Goal: Transaction & Acquisition: Book appointment/travel/reservation

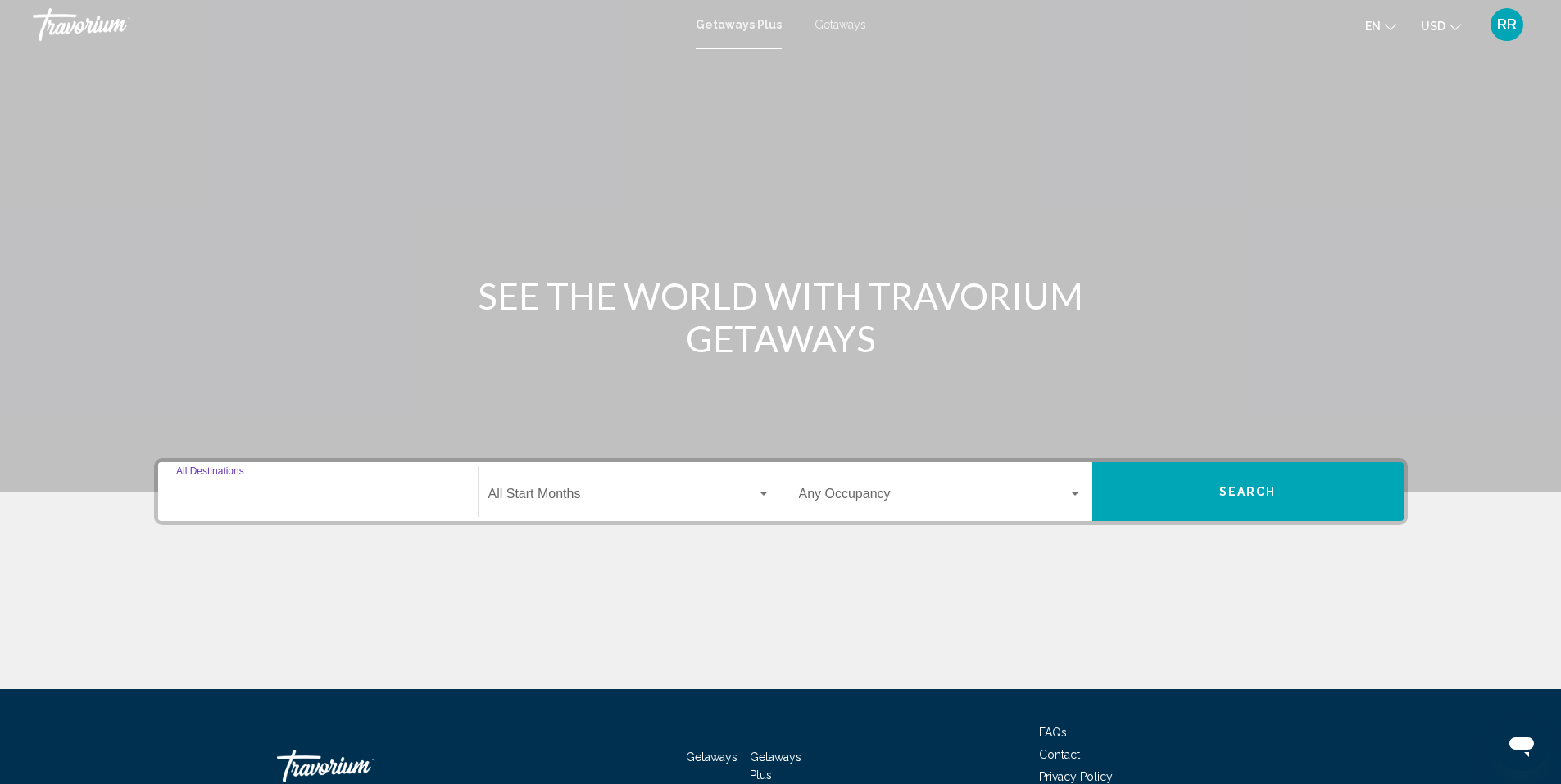
click at [220, 496] on input "Destination All Destinations" at bounding box center [318, 496] width 284 height 15
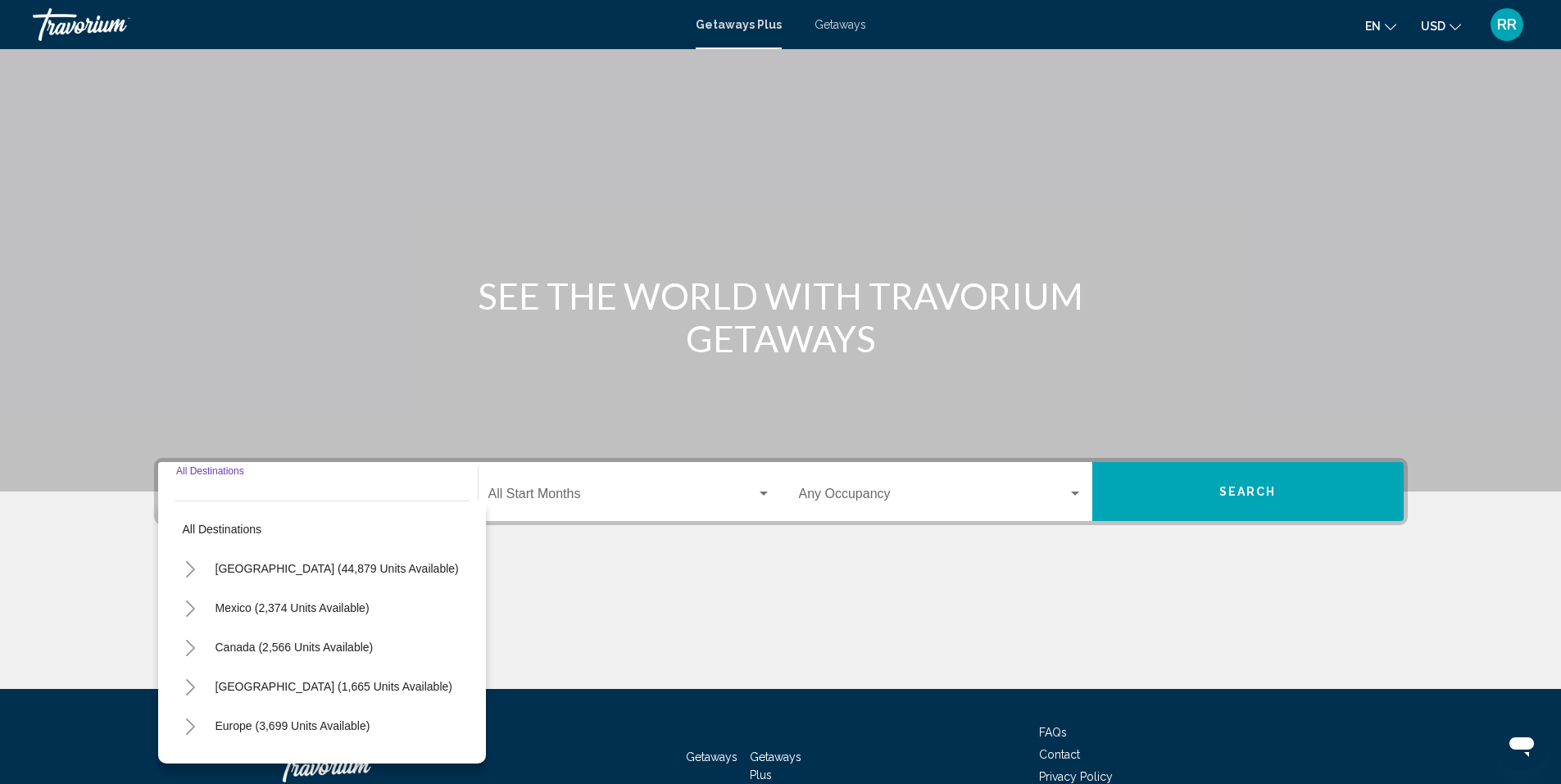
scroll to position [105, 0]
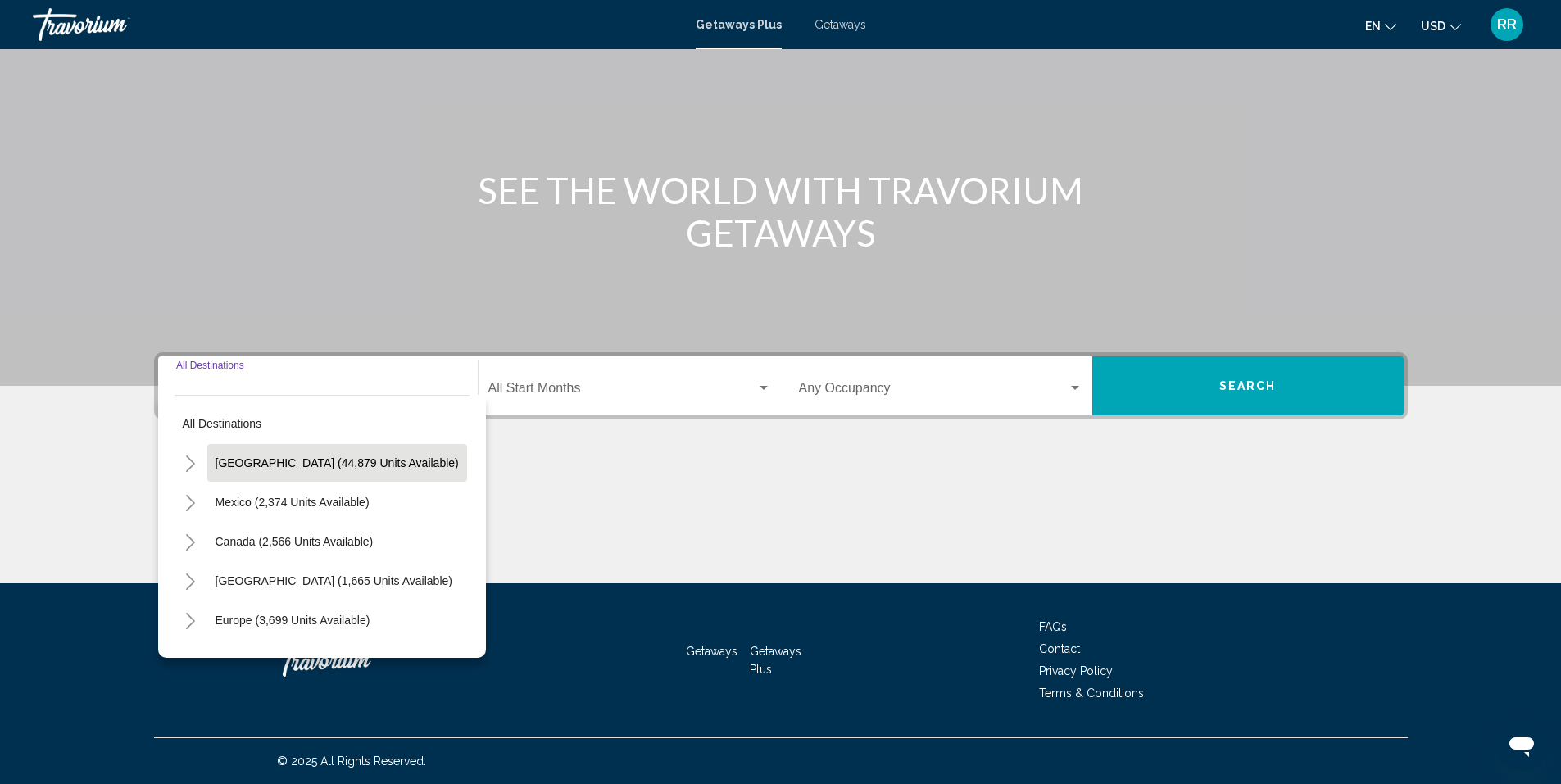
click at [288, 471] on button "[GEOGRAPHIC_DATA] (44,879 units available)" at bounding box center [336, 463] width 260 height 38
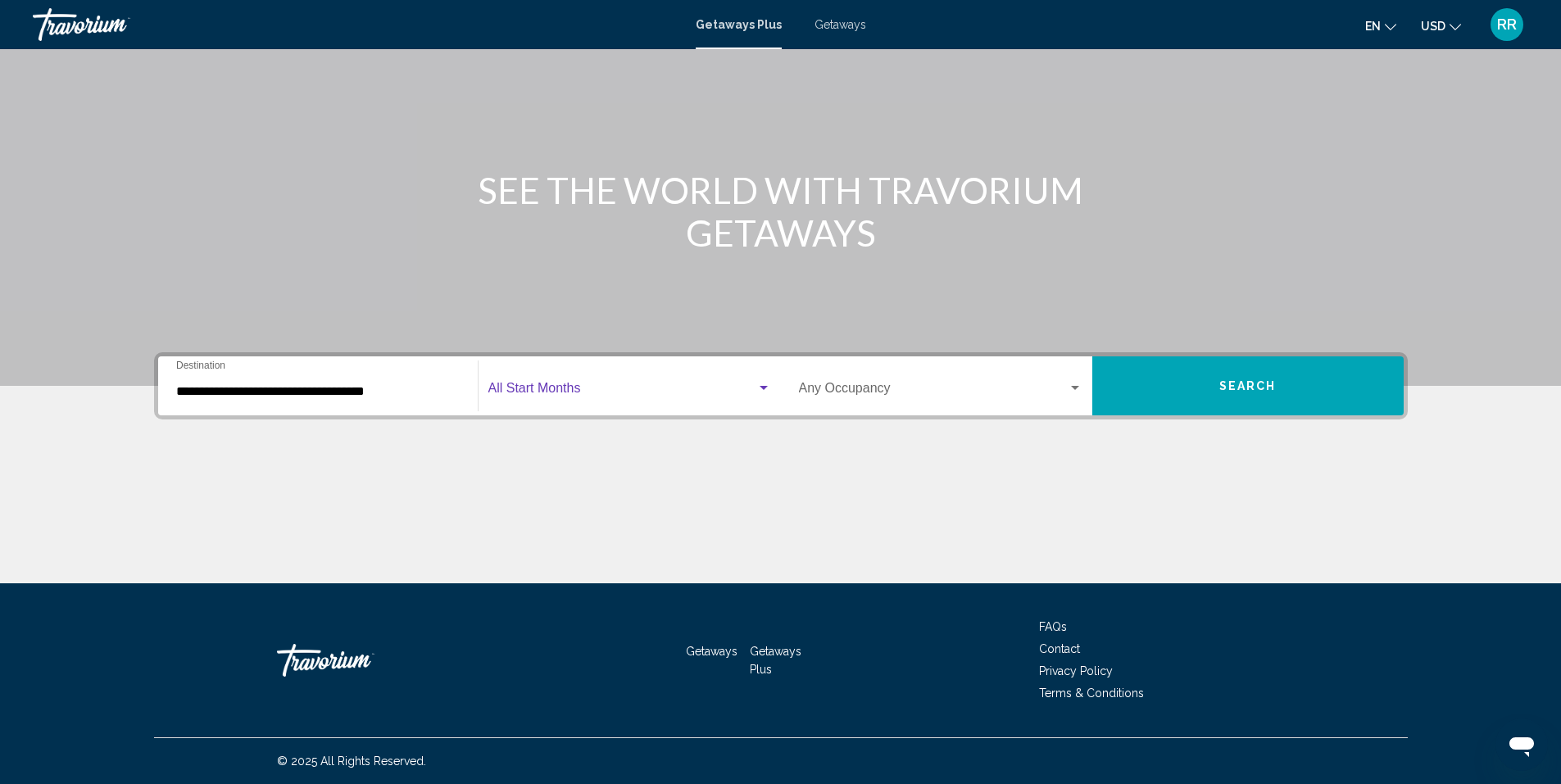
click at [650, 392] on span "Search widget" at bounding box center [622, 391] width 268 height 15
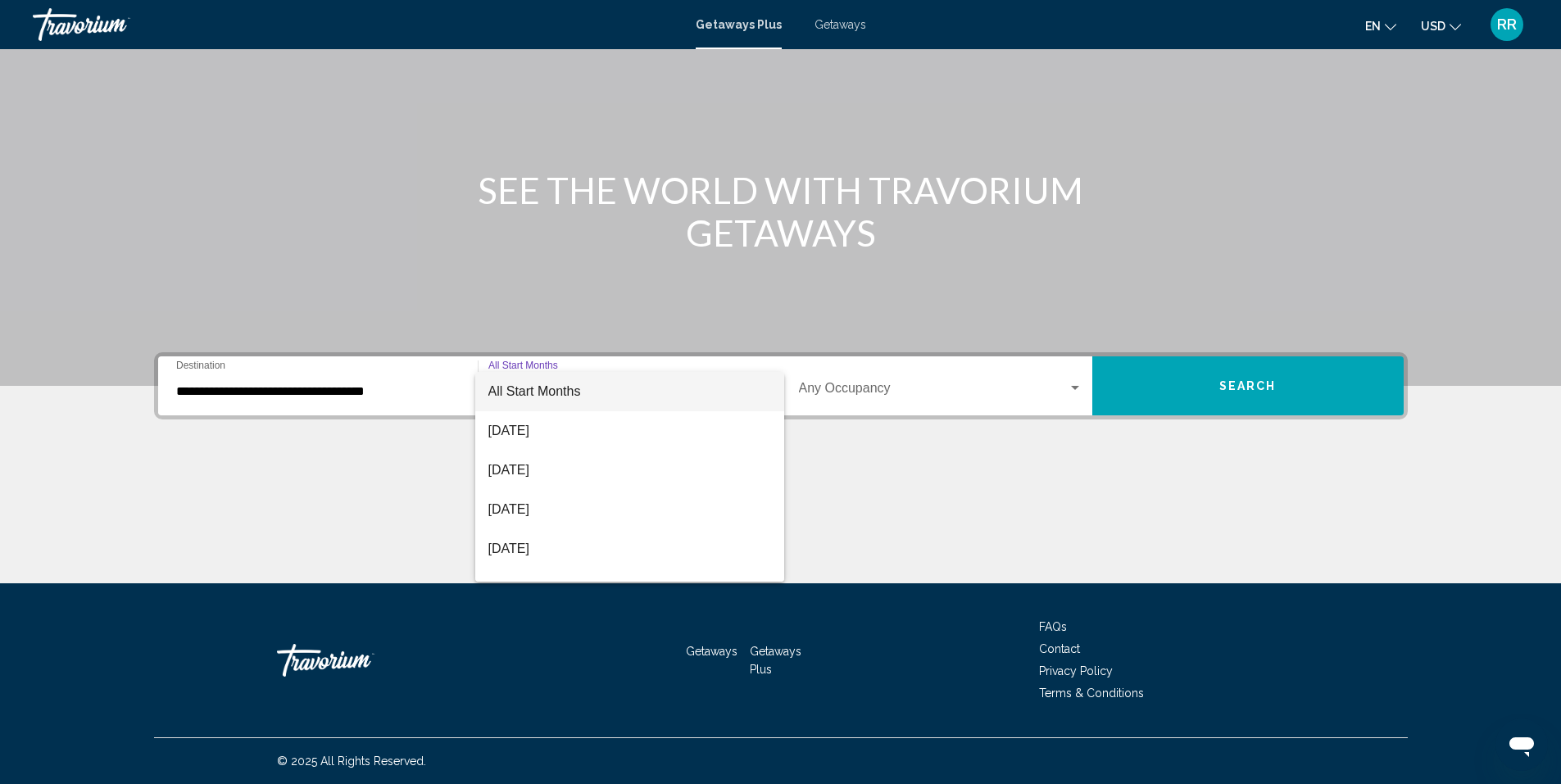
click at [400, 433] on div at bounding box center [780, 392] width 1561 height 784
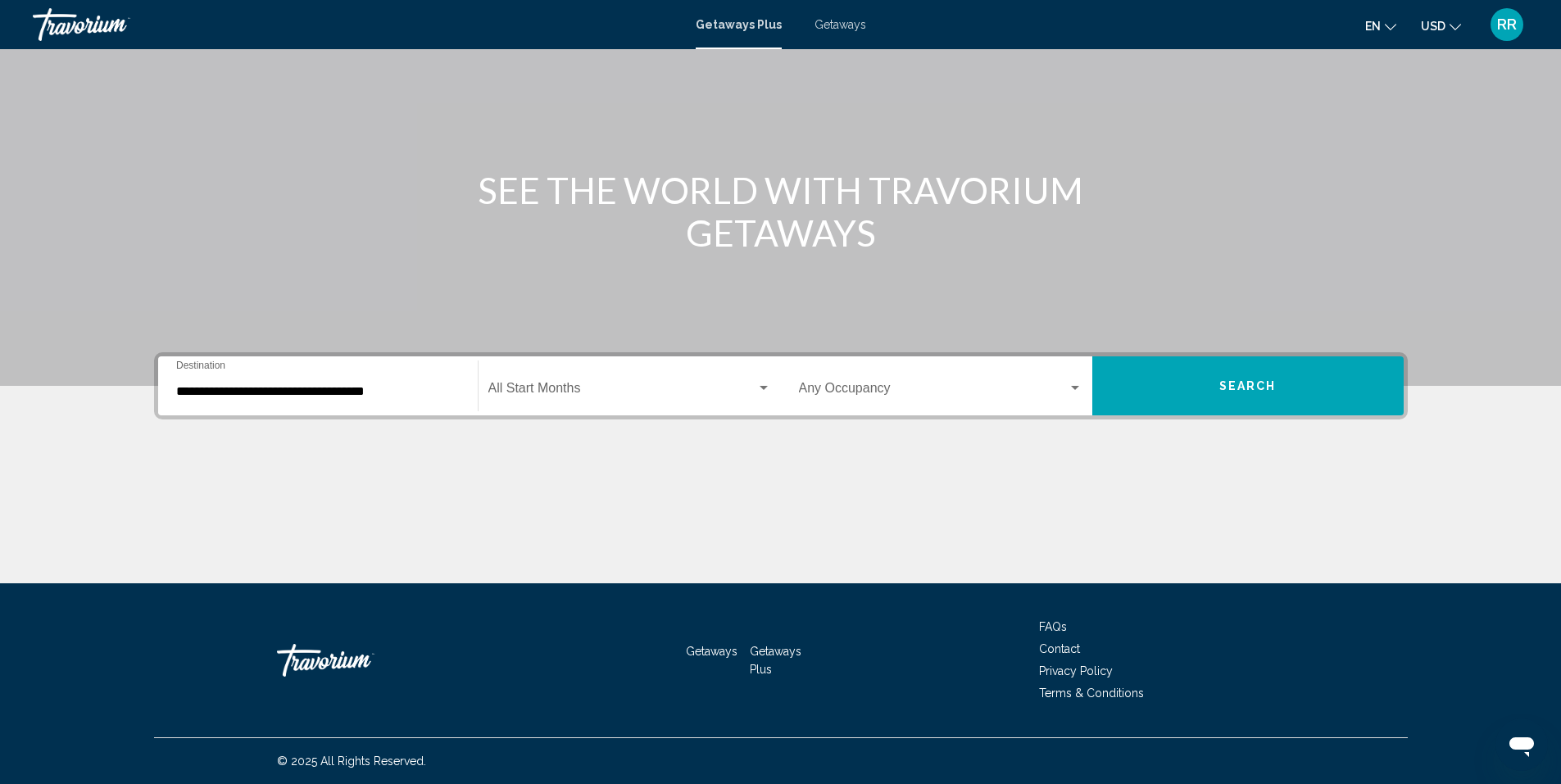
click at [370, 384] on input "**********" at bounding box center [318, 391] width 284 height 15
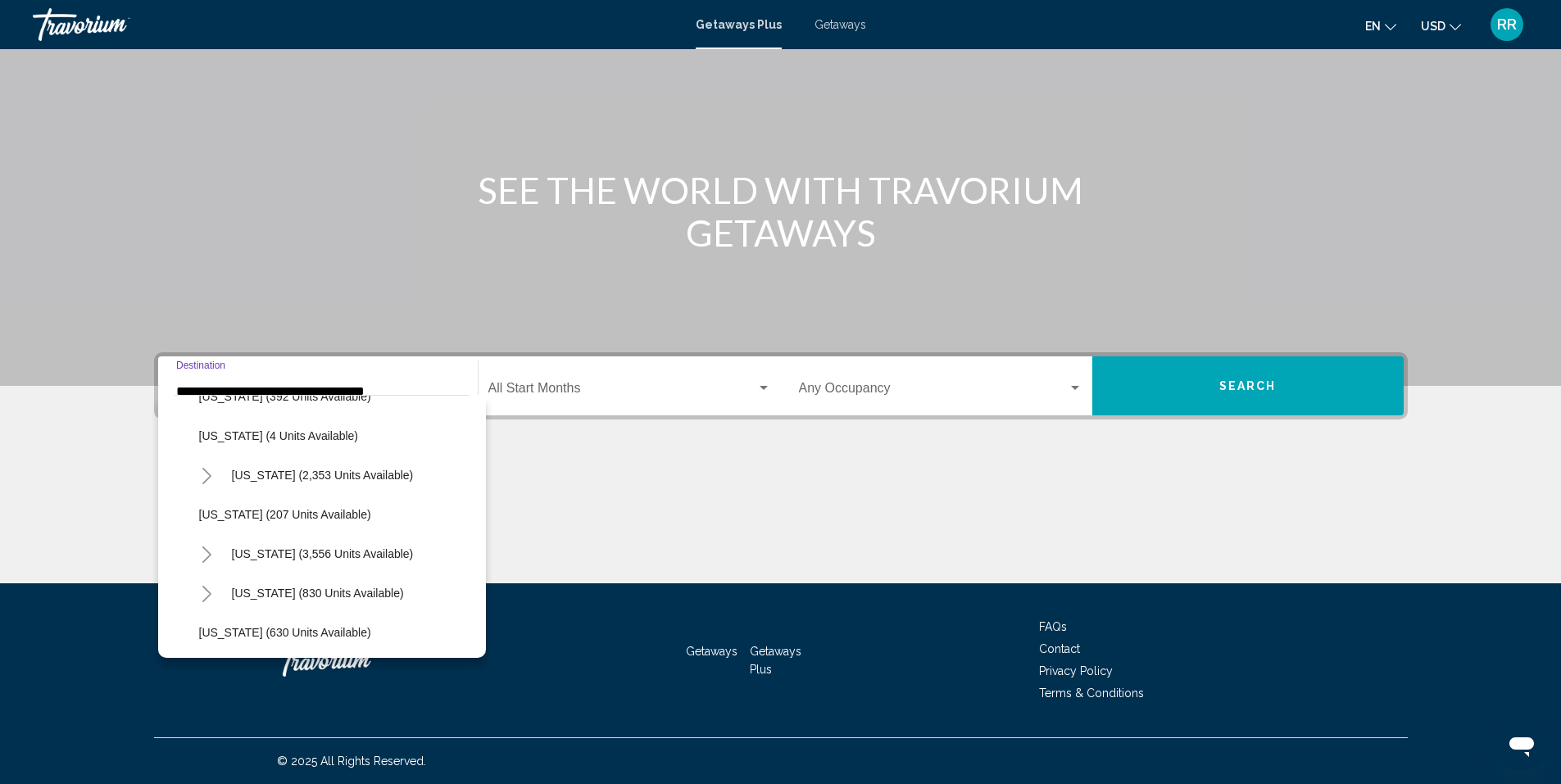
scroll to position [846, 0]
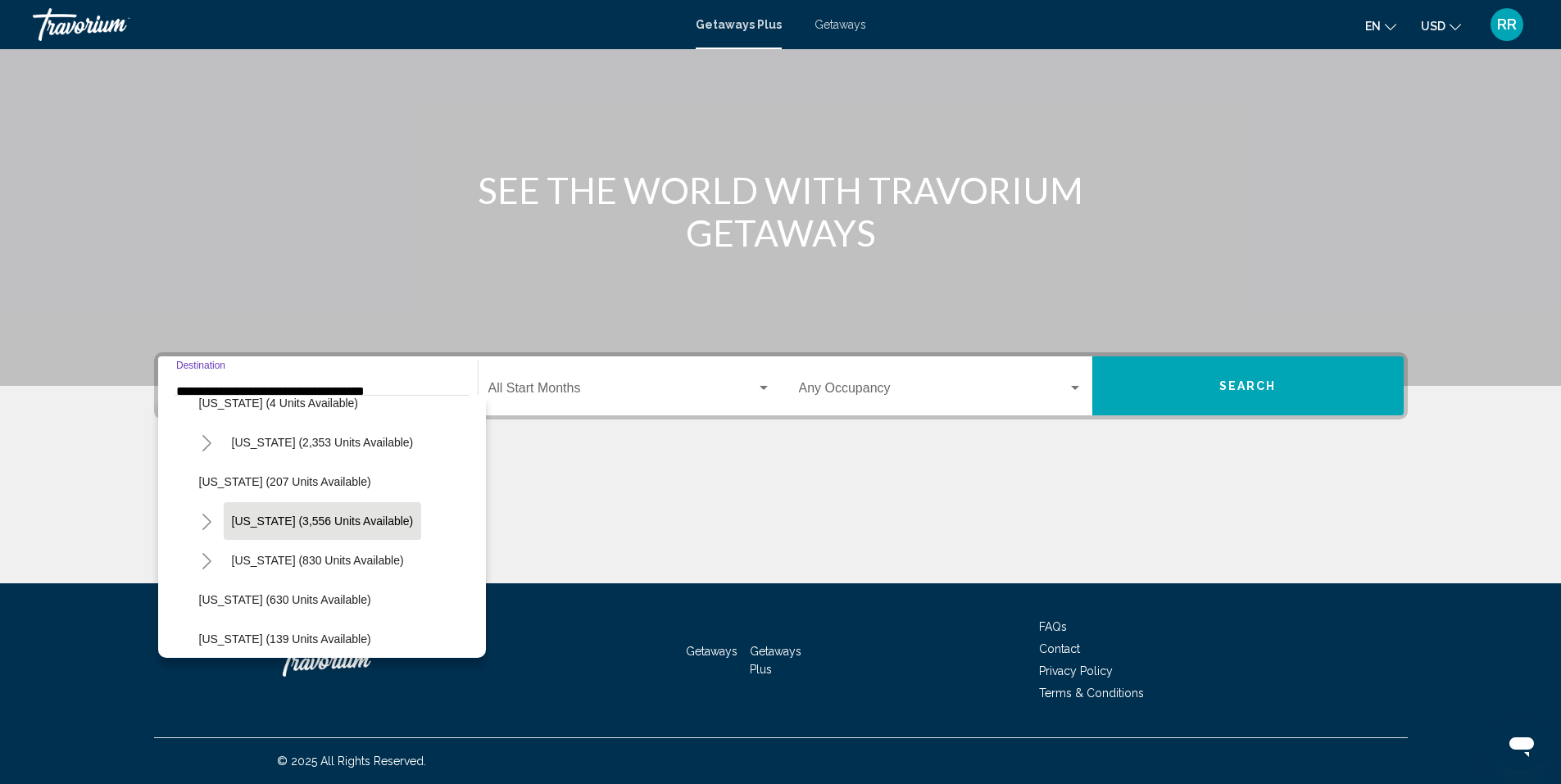
click at [378, 516] on span "[US_STATE] (3,556 units available)" at bounding box center [323, 520] width 182 height 13
type input "**********"
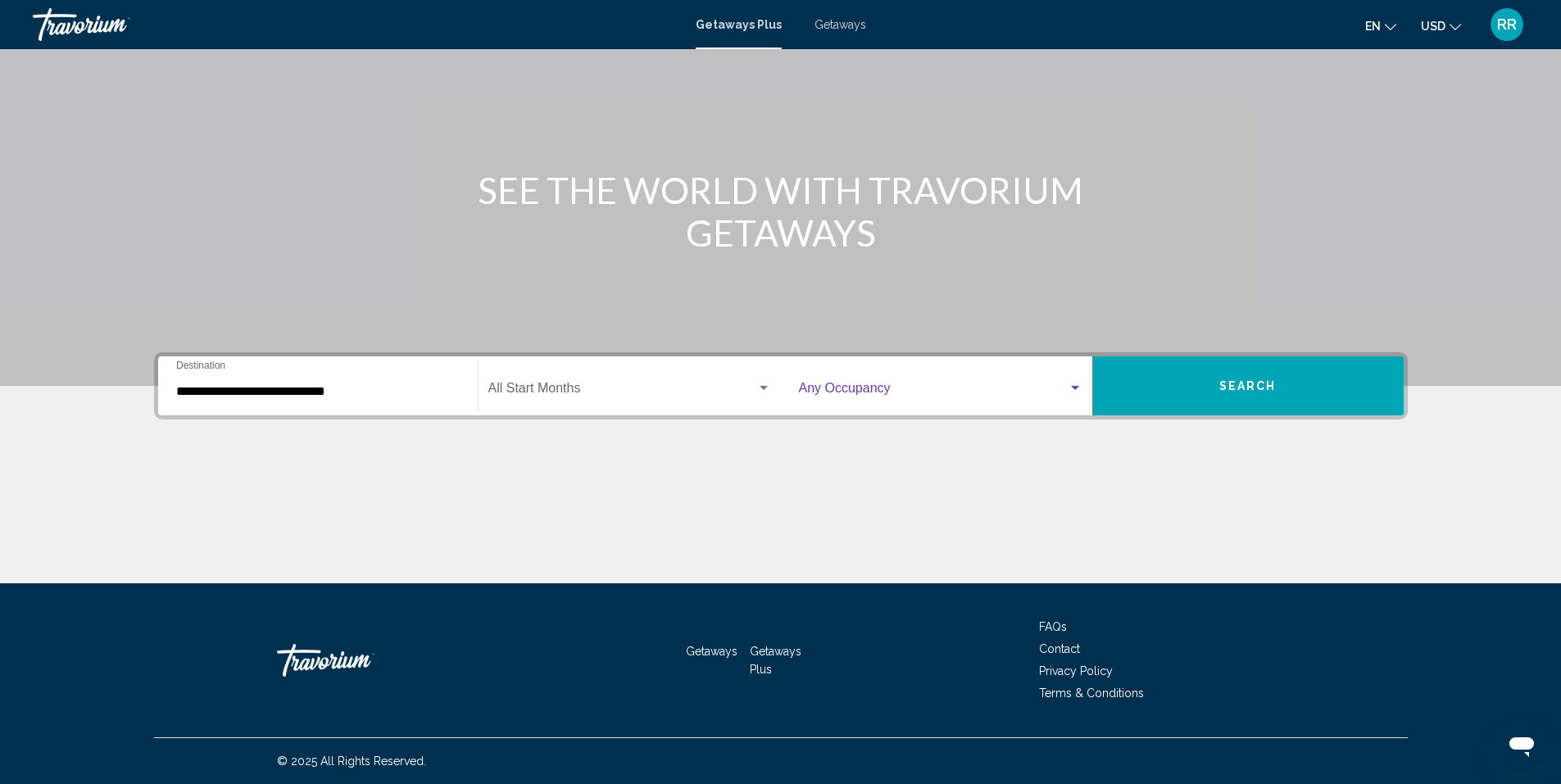
click at [831, 395] on span "Search widget" at bounding box center [934, 391] width 269 height 15
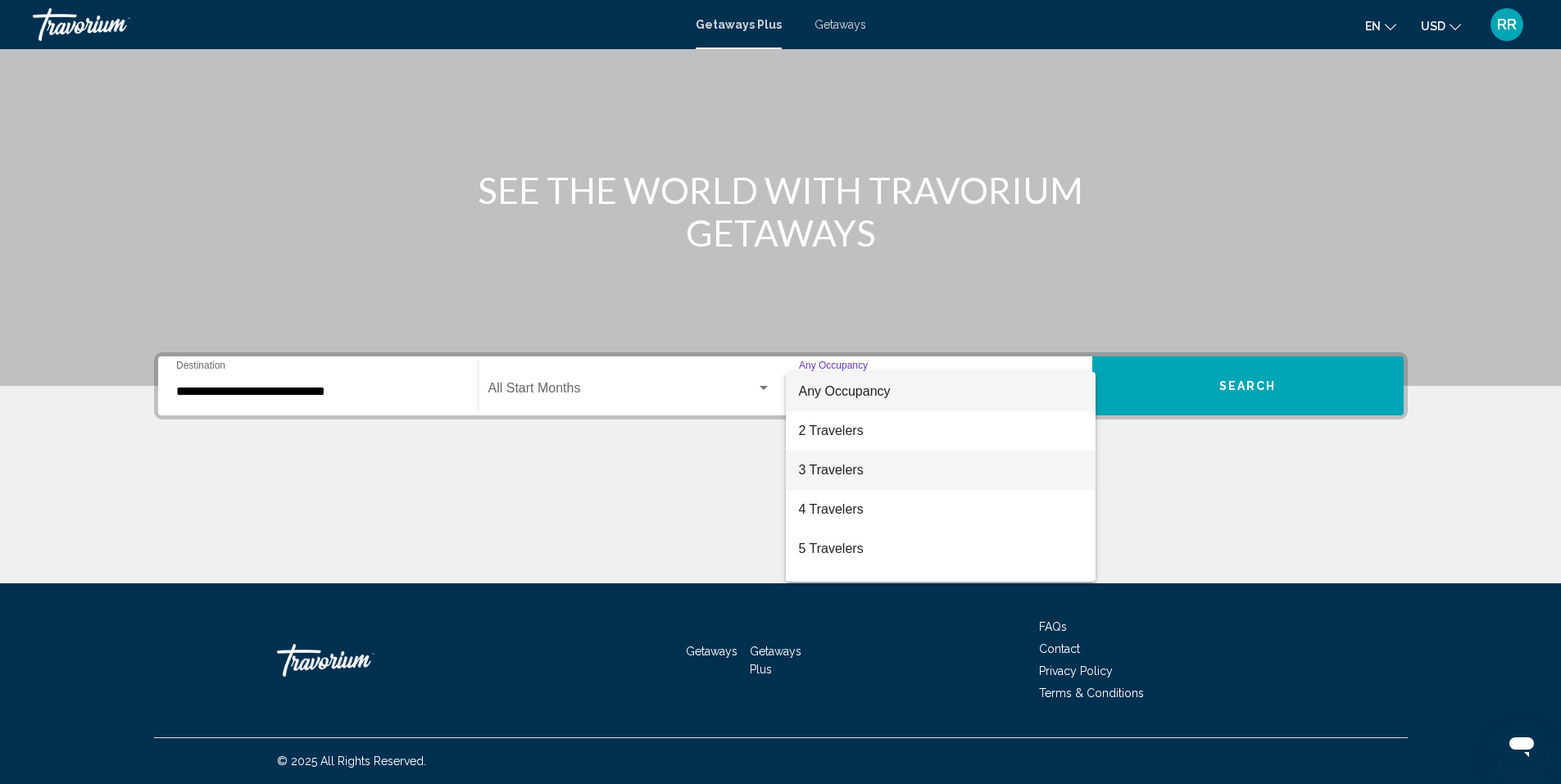
click at [847, 468] on span "3 Travelers" at bounding box center [941, 471] width 284 height 40
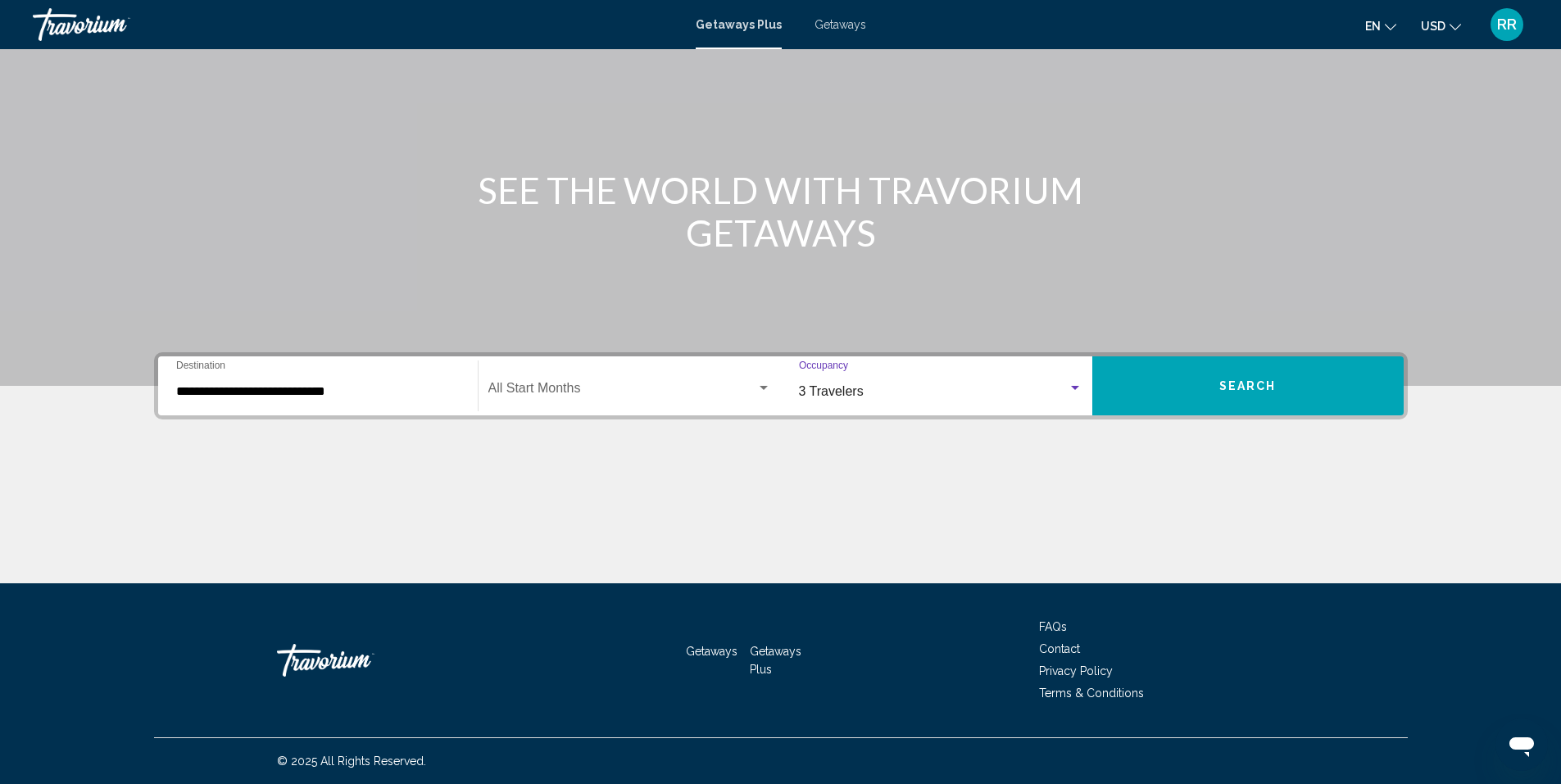
click at [1245, 373] on button "Search" at bounding box center [1247, 385] width 312 height 59
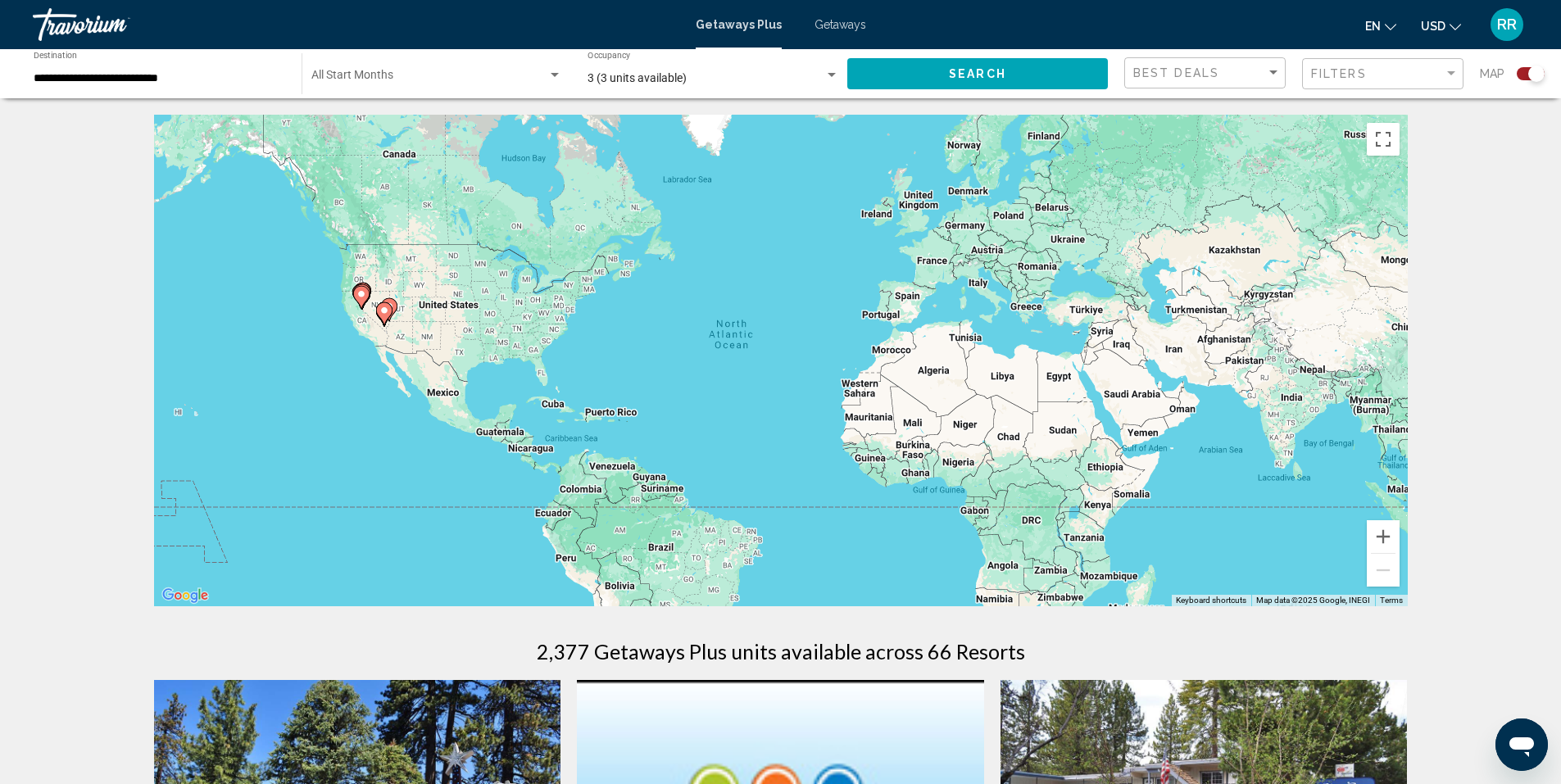
click at [330, 76] on span "Search widget" at bounding box center [429, 78] width 236 height 13
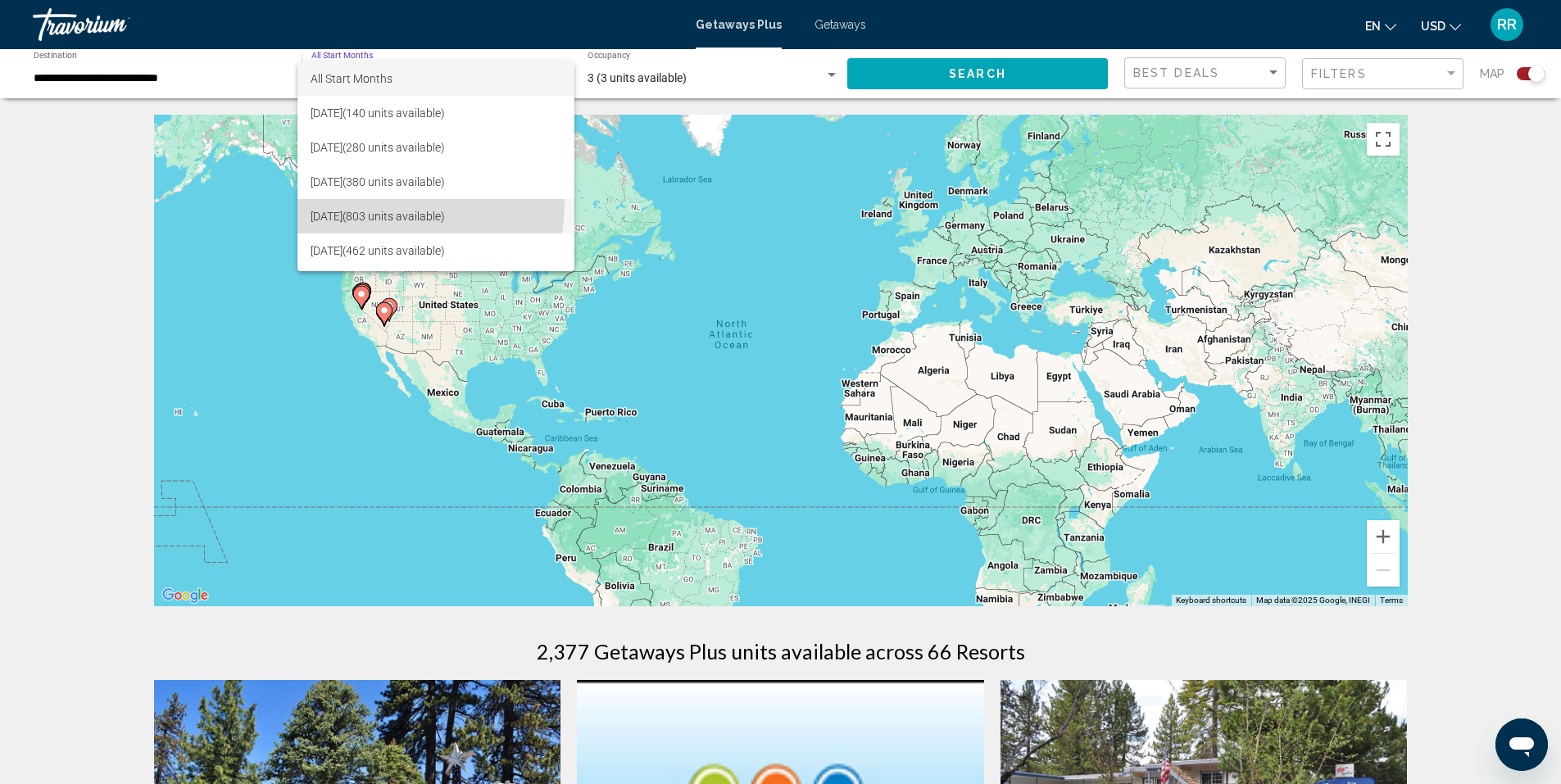
click at [375, 202] on span "[DATE] (803 units available)" at bounding box center [436, 216] width 251 height 35
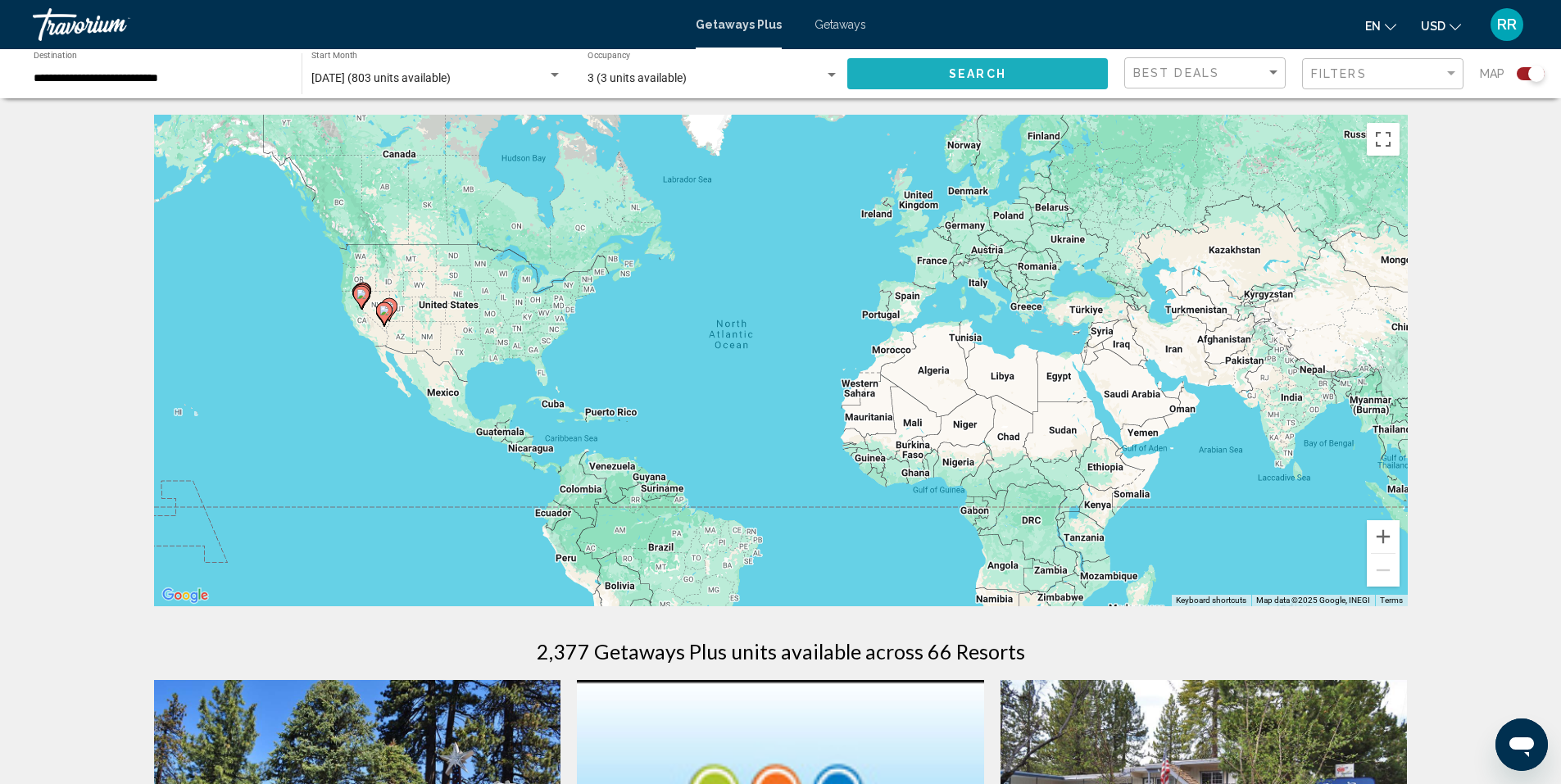
click at [1011, 81] on button "Search" at bounding box center [978, 73] width 261 height 30
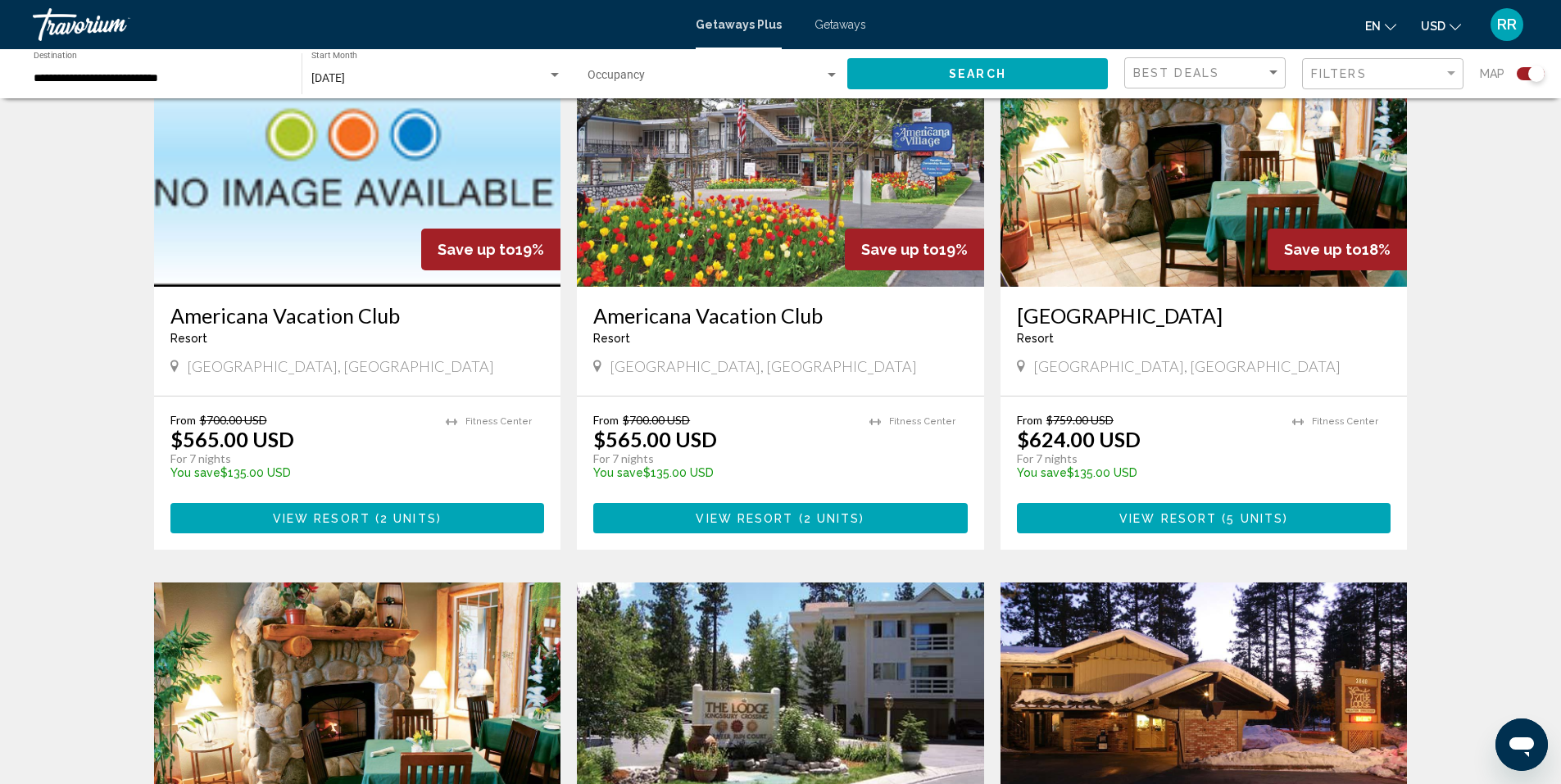
scroll to position [684, 0]
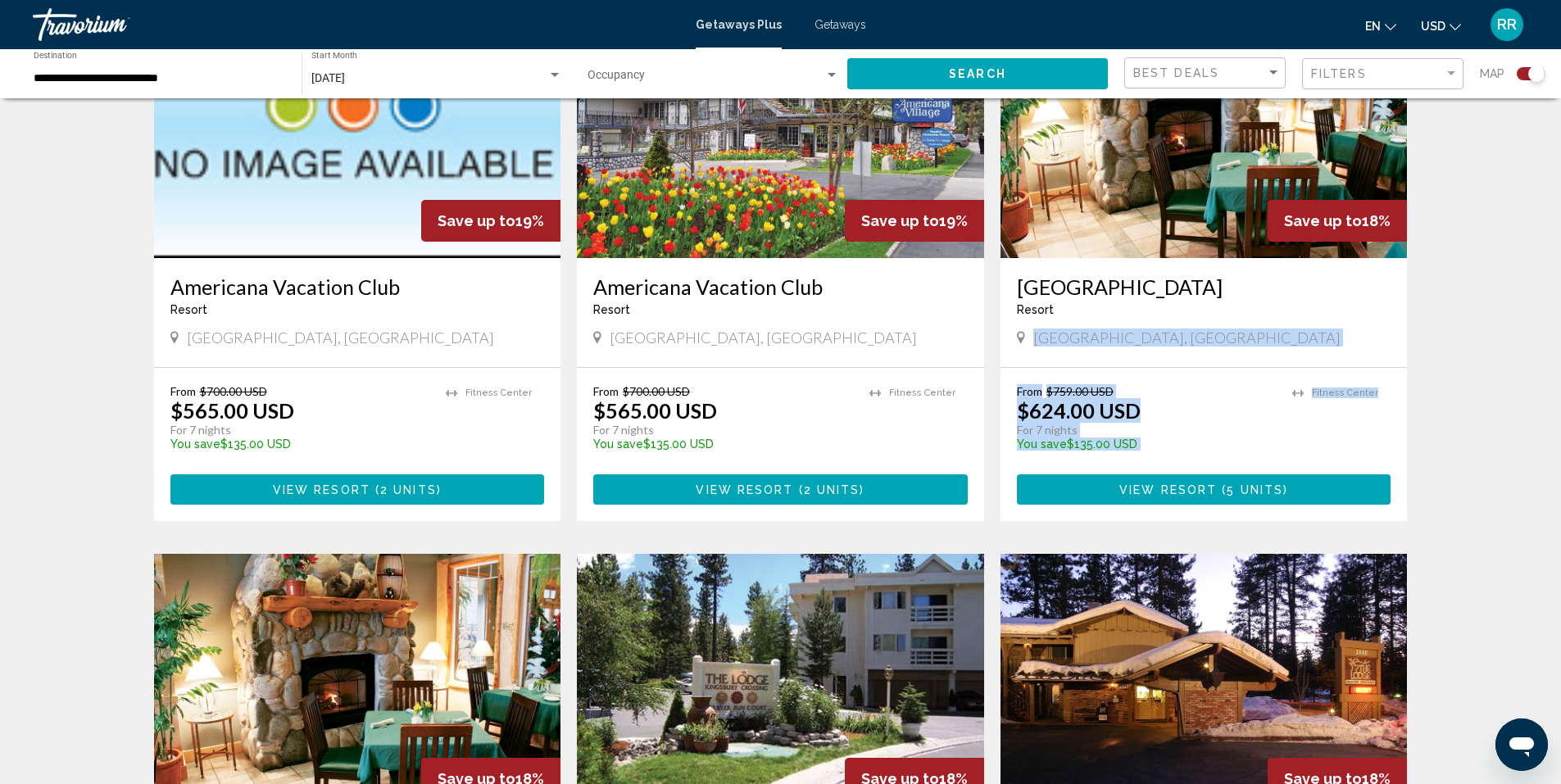
drag, startPoint x: 1561, startPoint y: 305, endPoint x: 1553, endPoint y: 377, distance: 72.4
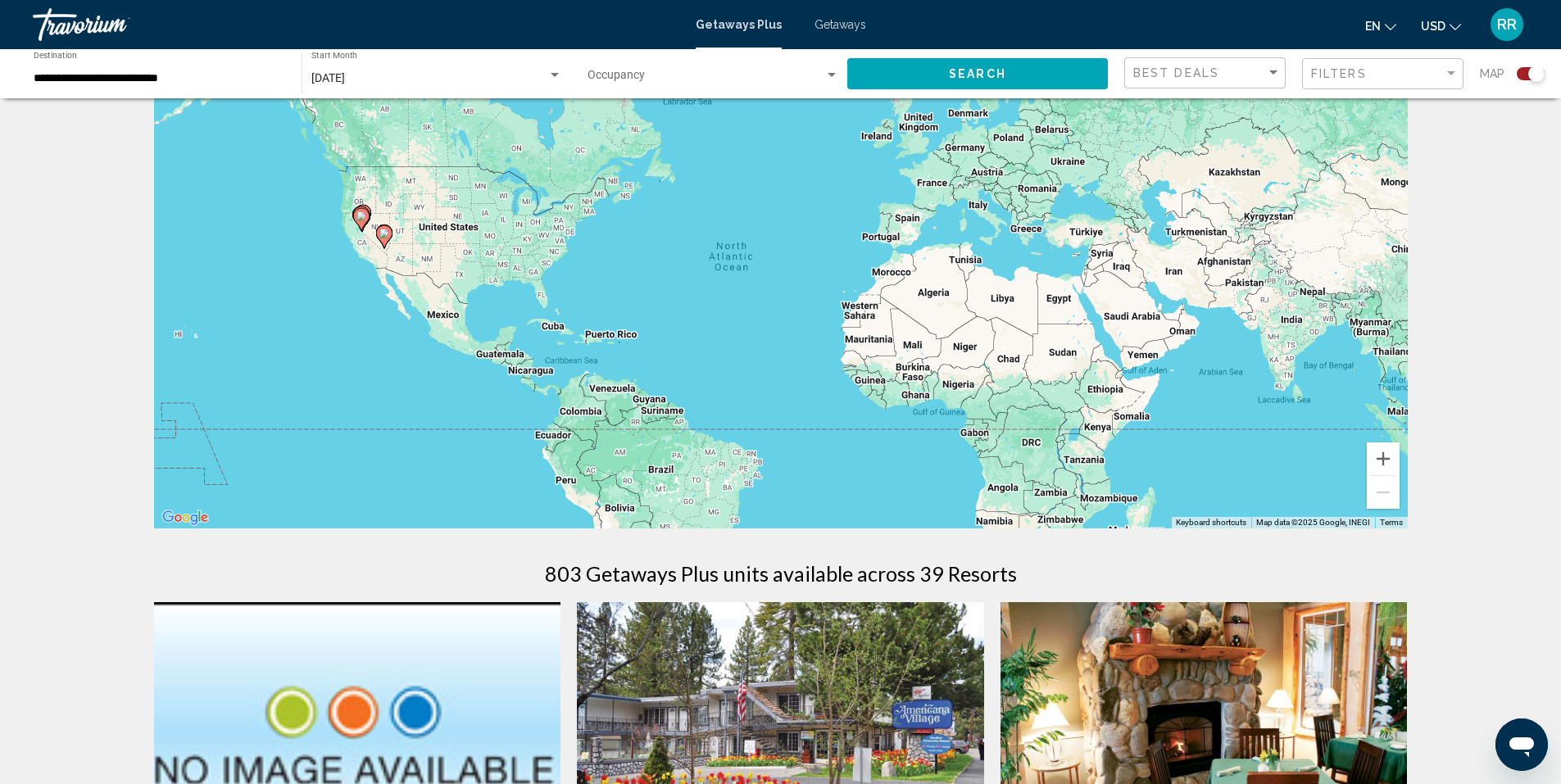
scroll to position [0, 0]
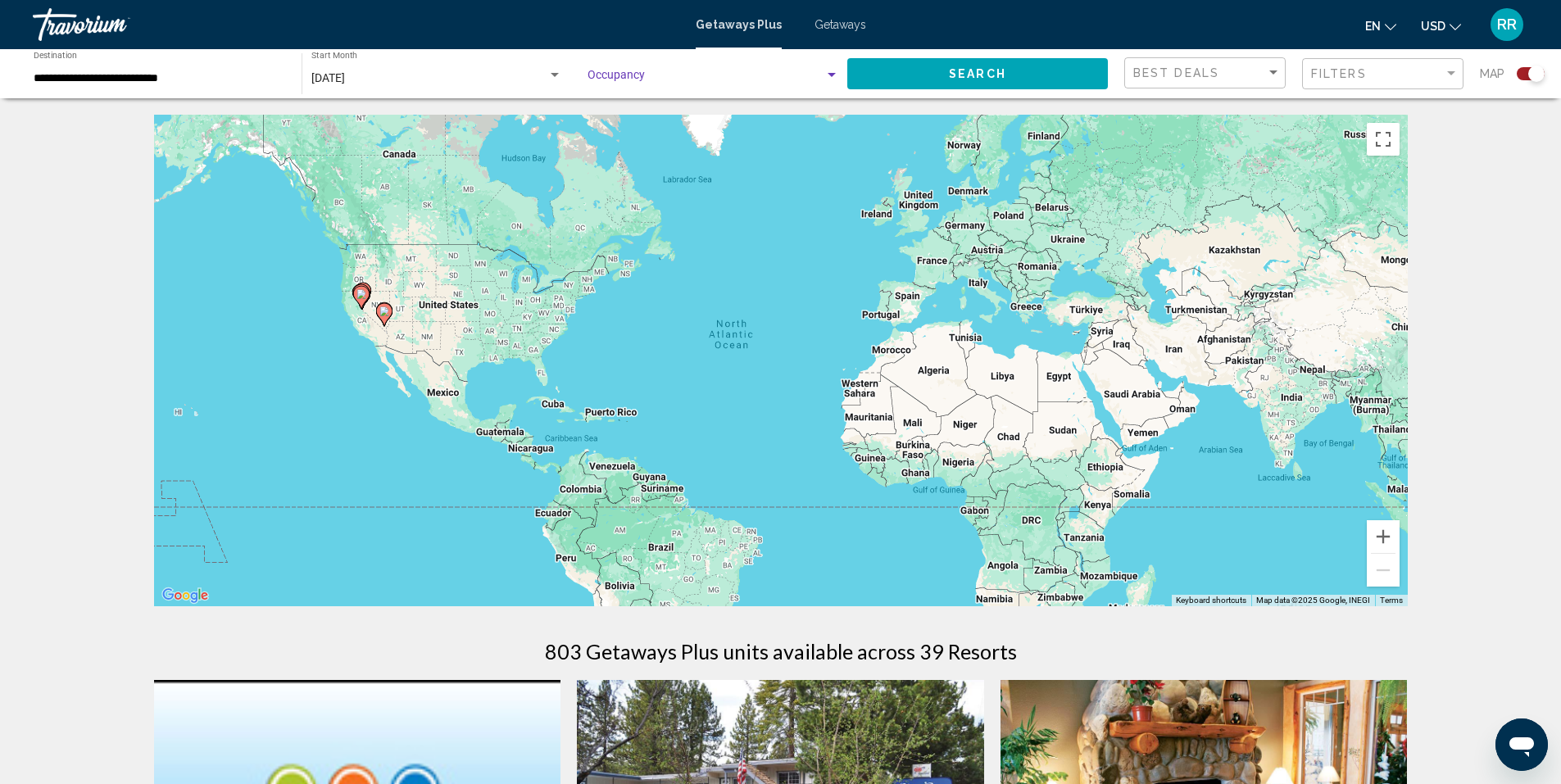
click at [618, 73] on span "Search widget" at bounding box center [706, 78] width 237 height 13
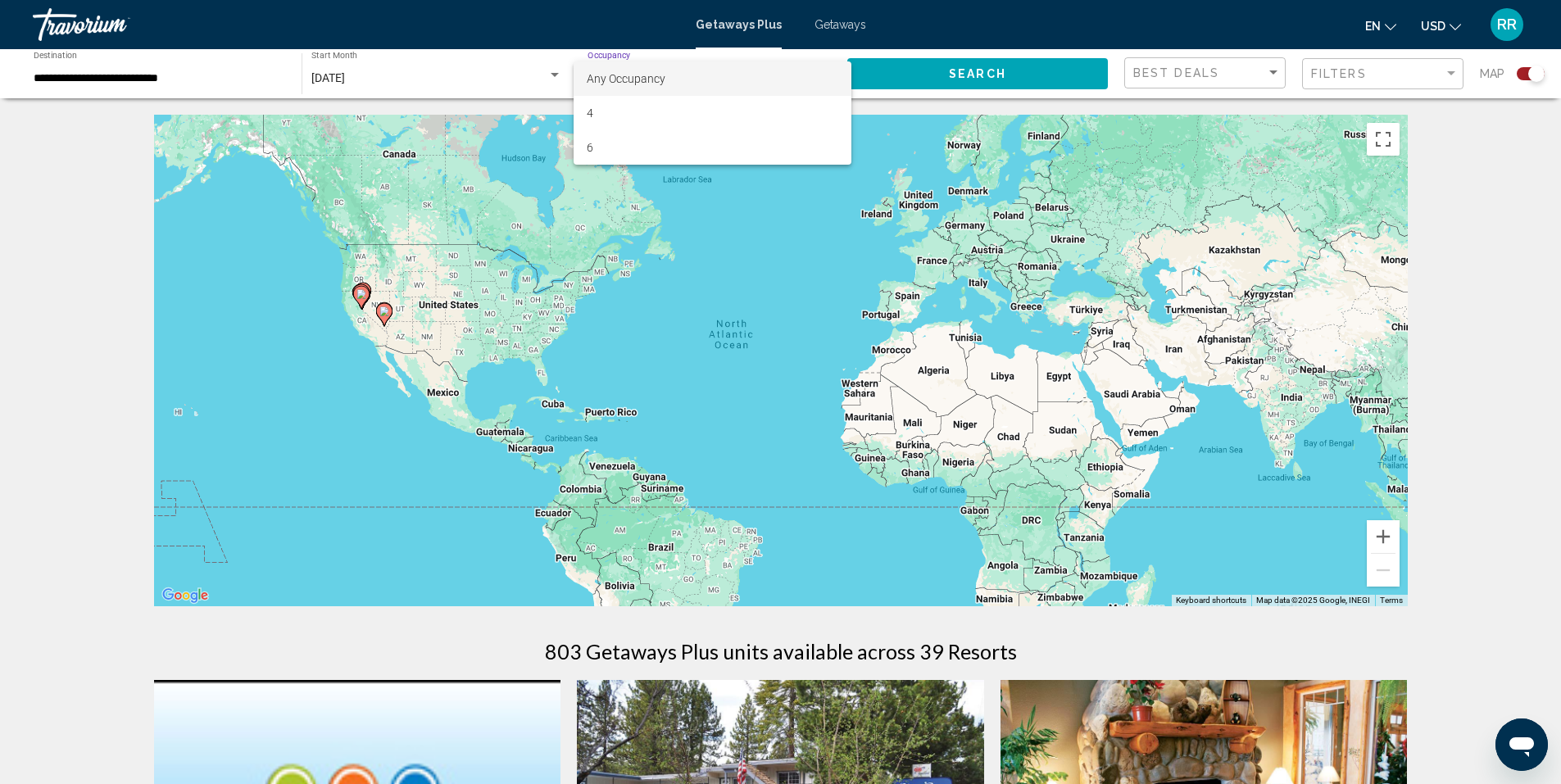
click at [77, 387] on div at bounding box center [780, 392] width 1561 height 784
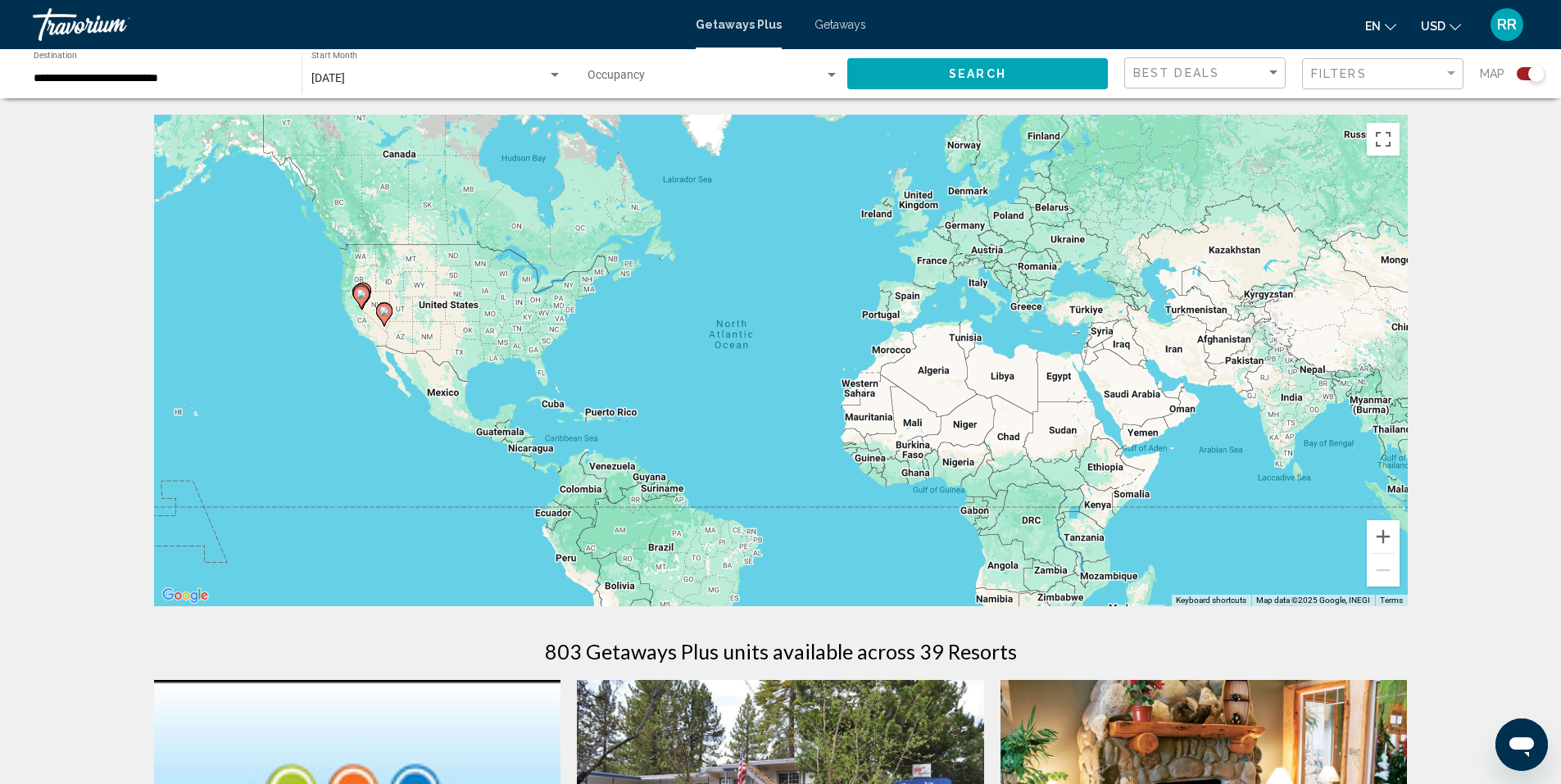
click at [706, 73] on span "Search widget" at bounding box center [706, 78] width 237 height 13
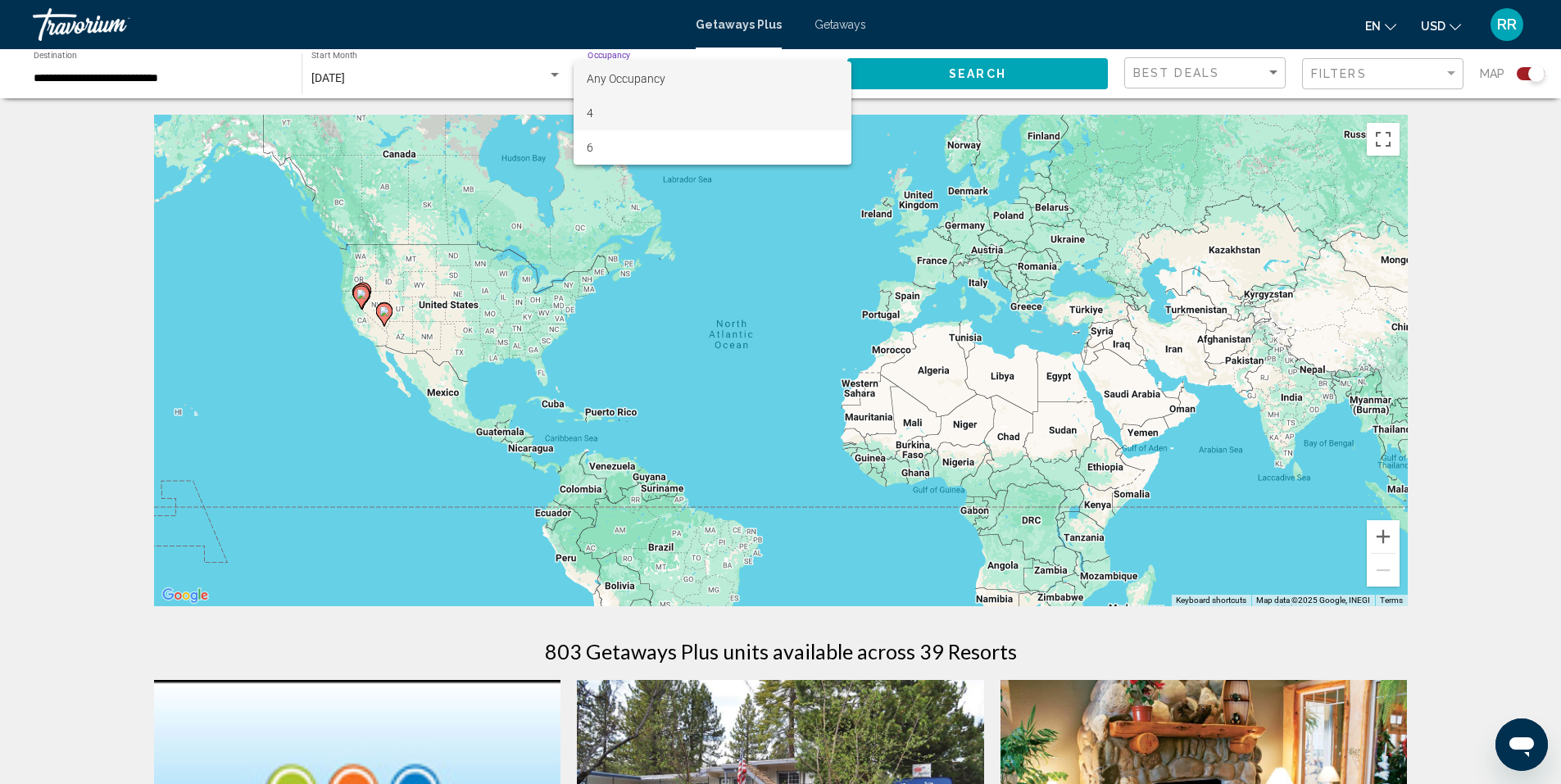
click at [610, 110] on span "4" at bounding box center [712, 112] width 252 height 35
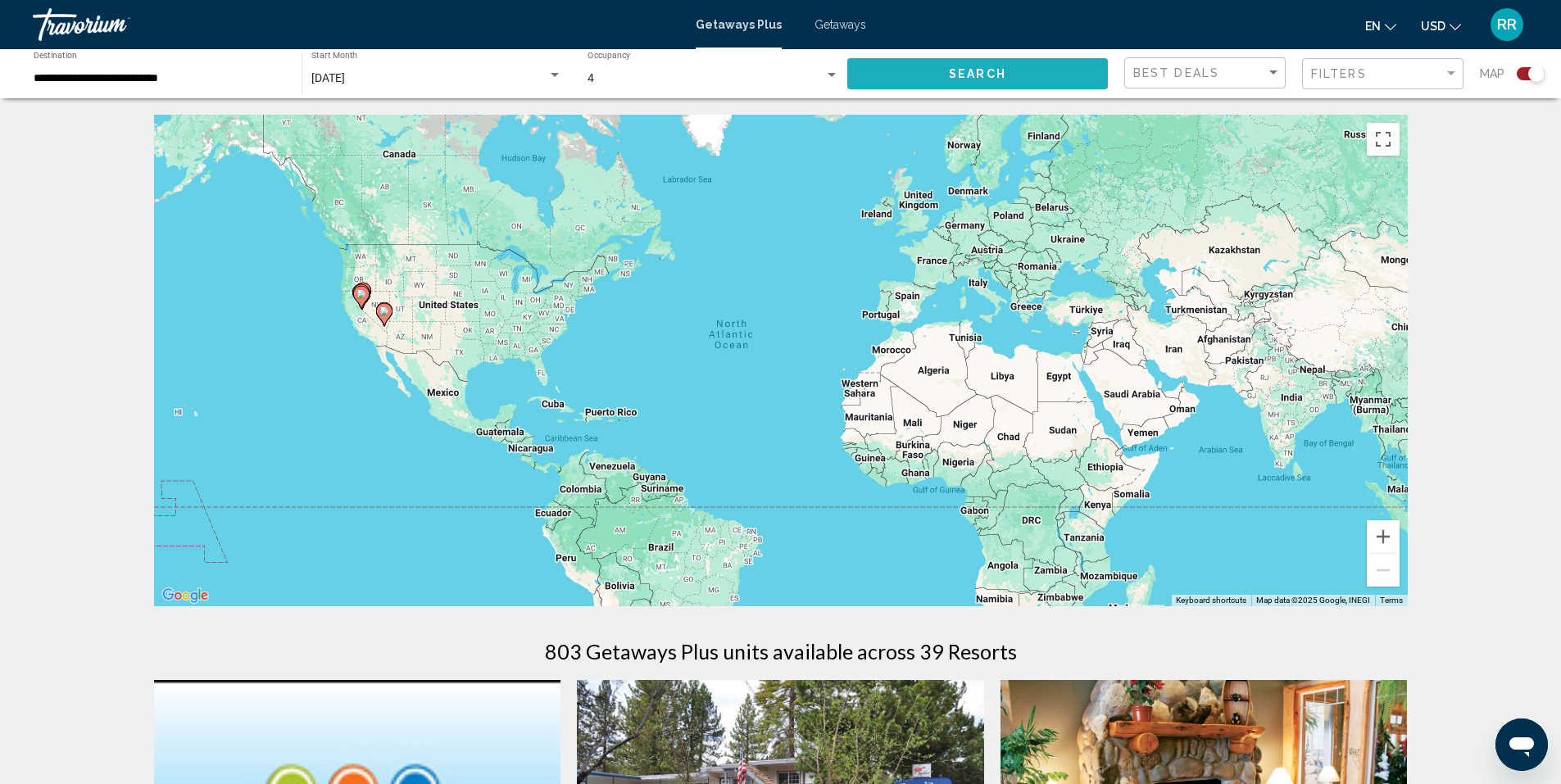
click at [955, 80] on span "Search" at bounding box center [978, 74] width 58 height 13
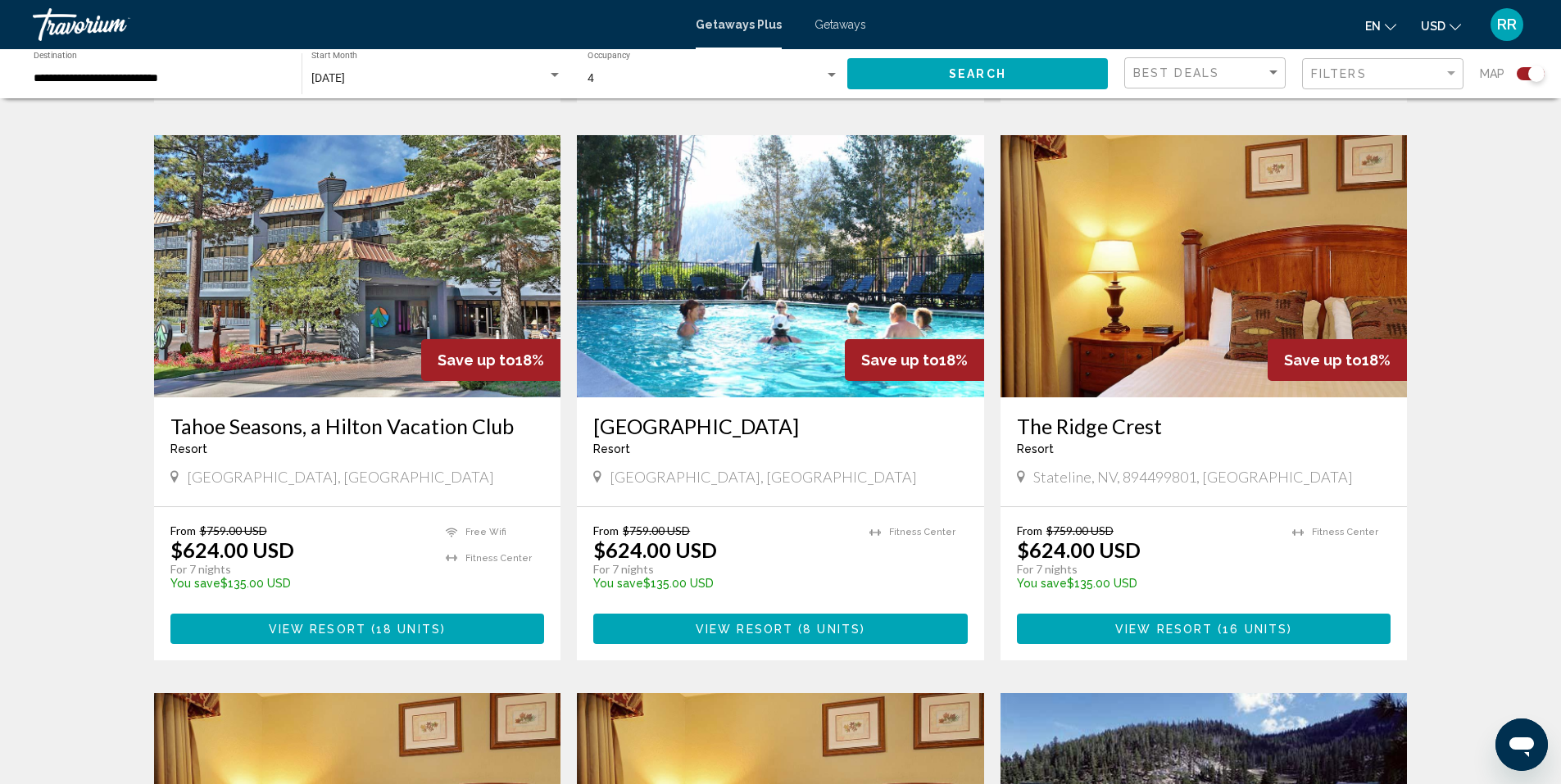
scroll to position [1802, 0]
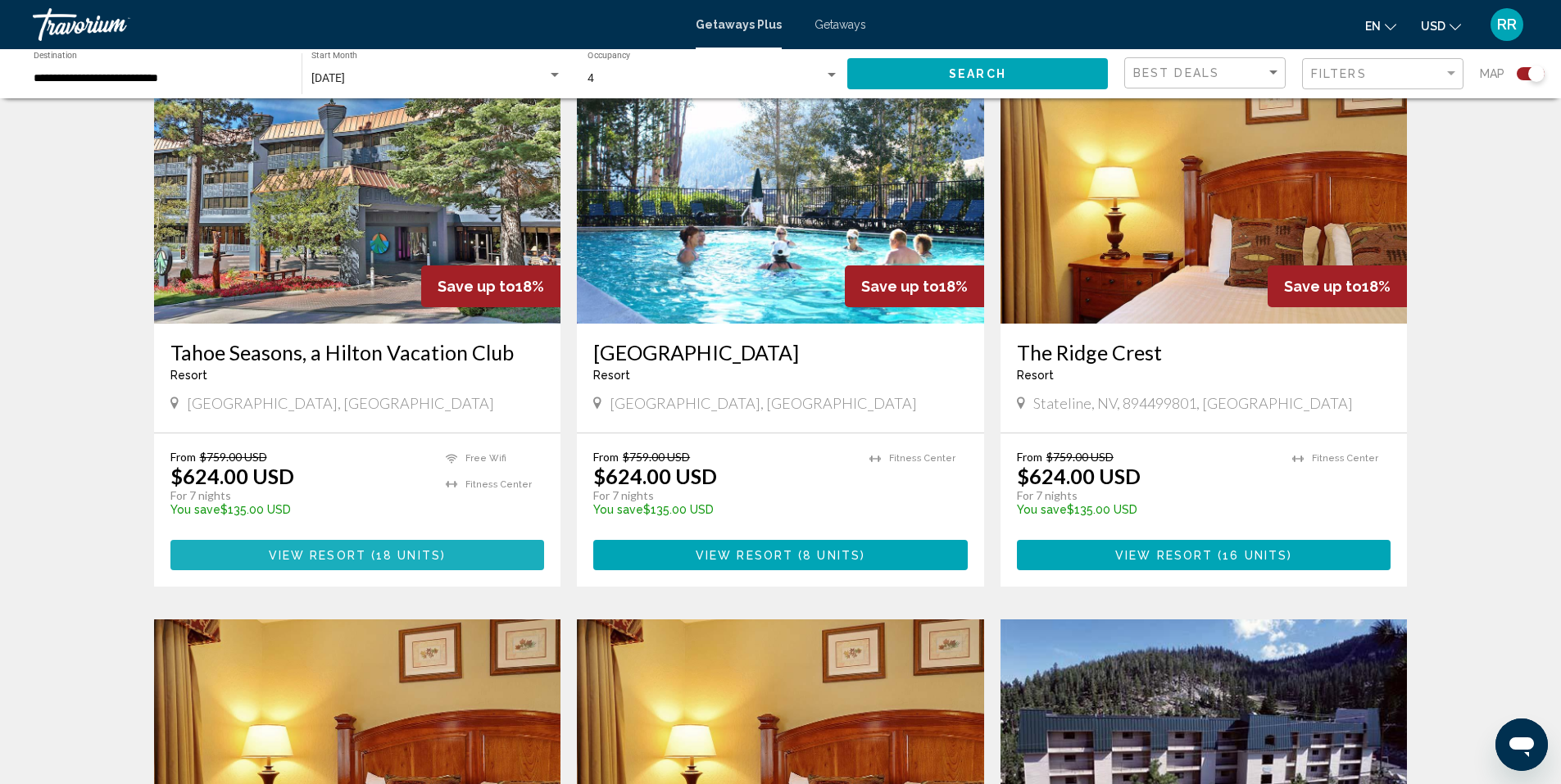
click at [380, 549] on span "18 units" at bounding box center [408, 555] width 65 height 13
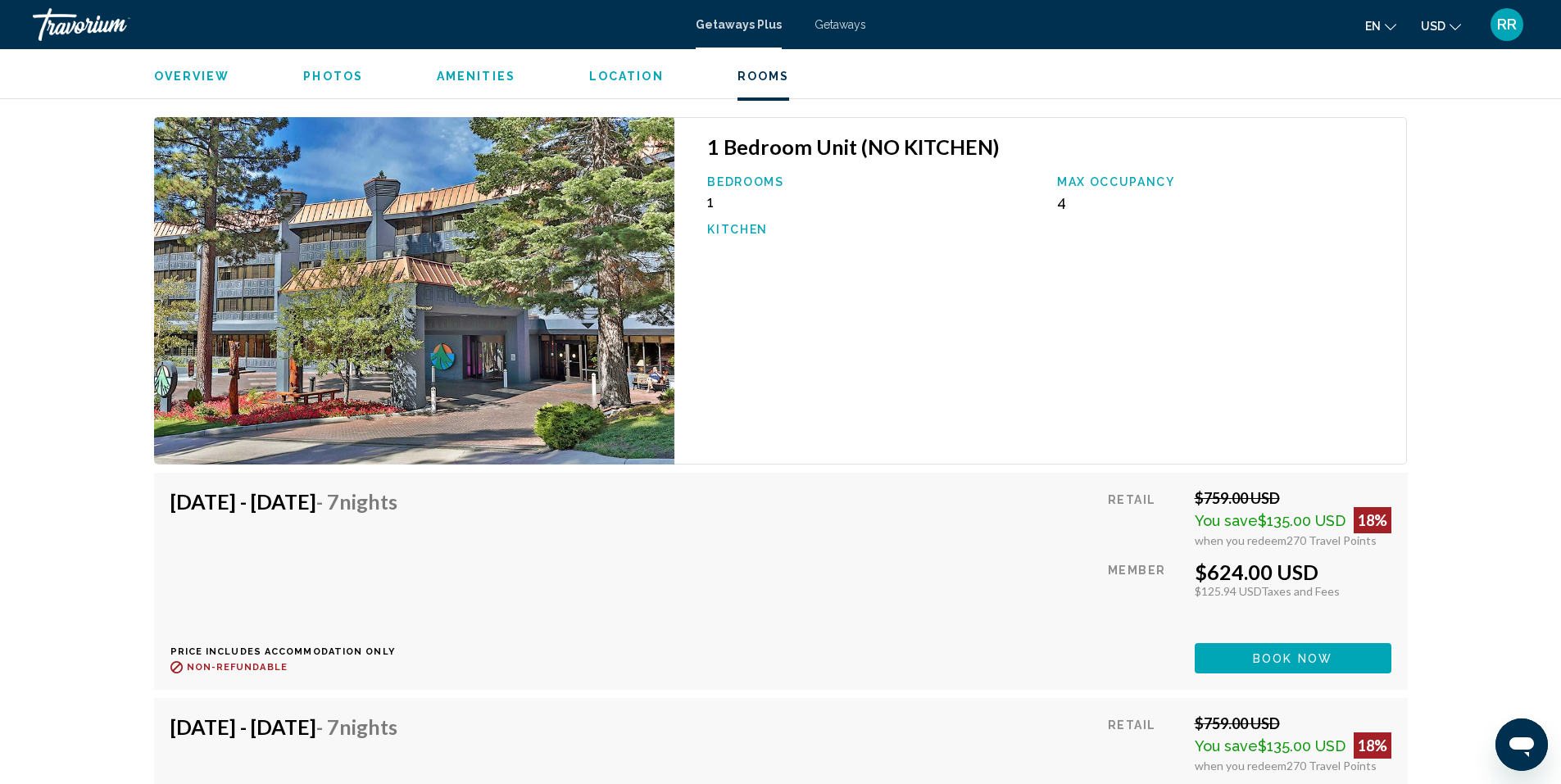
scroll to position [2766, 0]
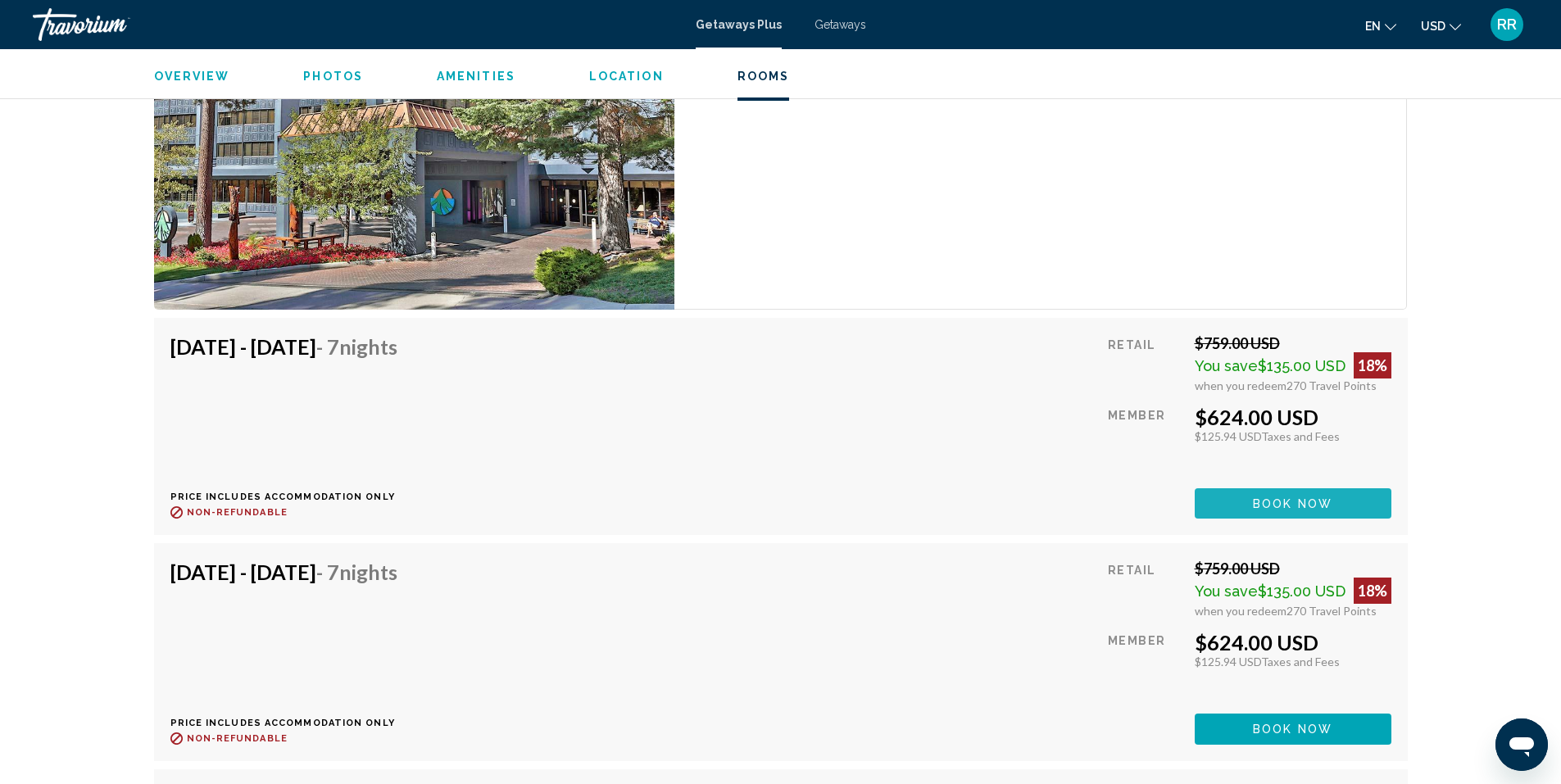
click at [1300, 497] on span "Book now" at bounding box center [1293, 503] width 80 height 13
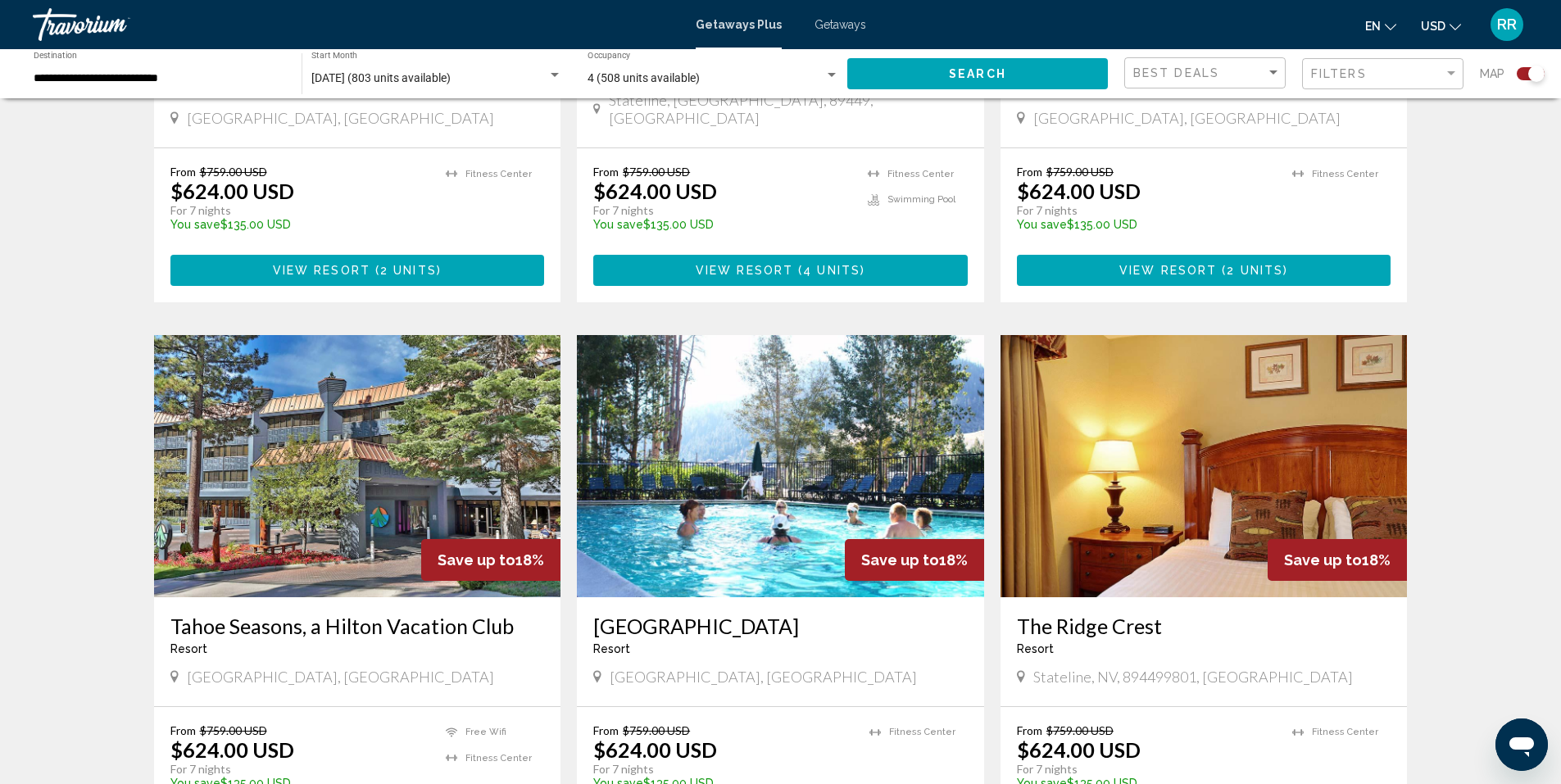
scroll to position [1739, 0]
